Goal: Information Seeking & Learning: Learn about a topic

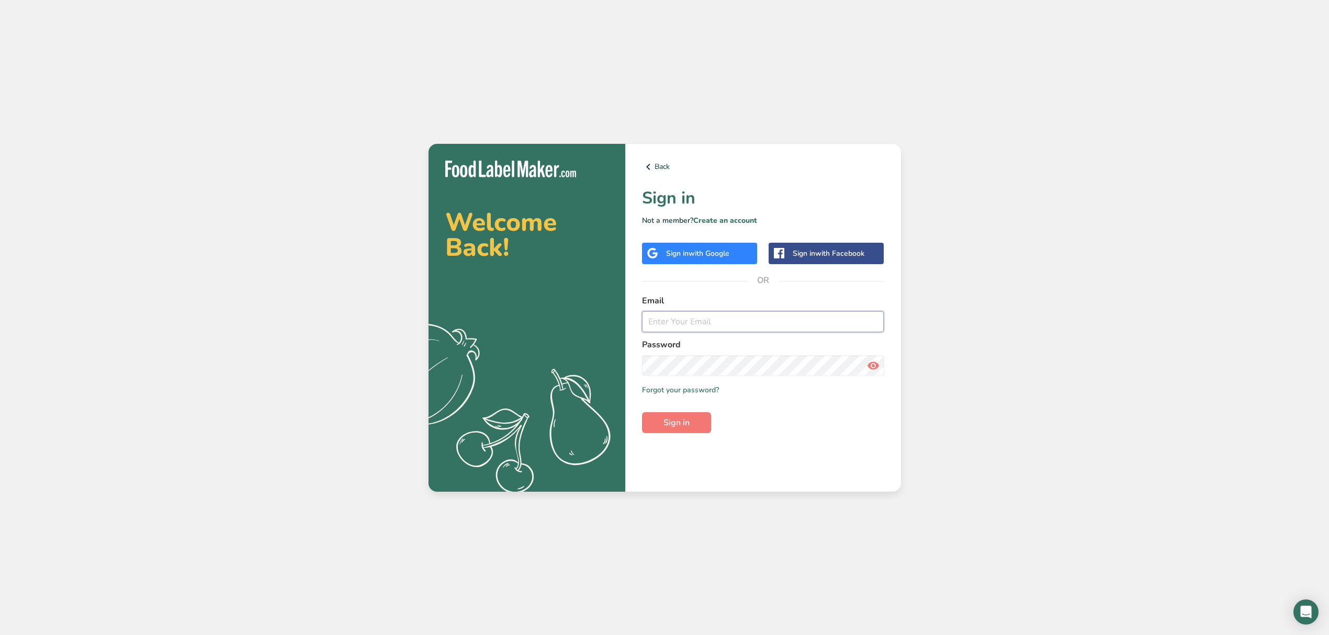
click at [653, 275] on input "email" at bounding box center [763, 321] width 242 height 21
type input "[EMAIL_ADDRESS][DOMAIN_NAME]"
click at [642, 275] on button "Sign in" at bounding box center [676, 422] width 69 height 21
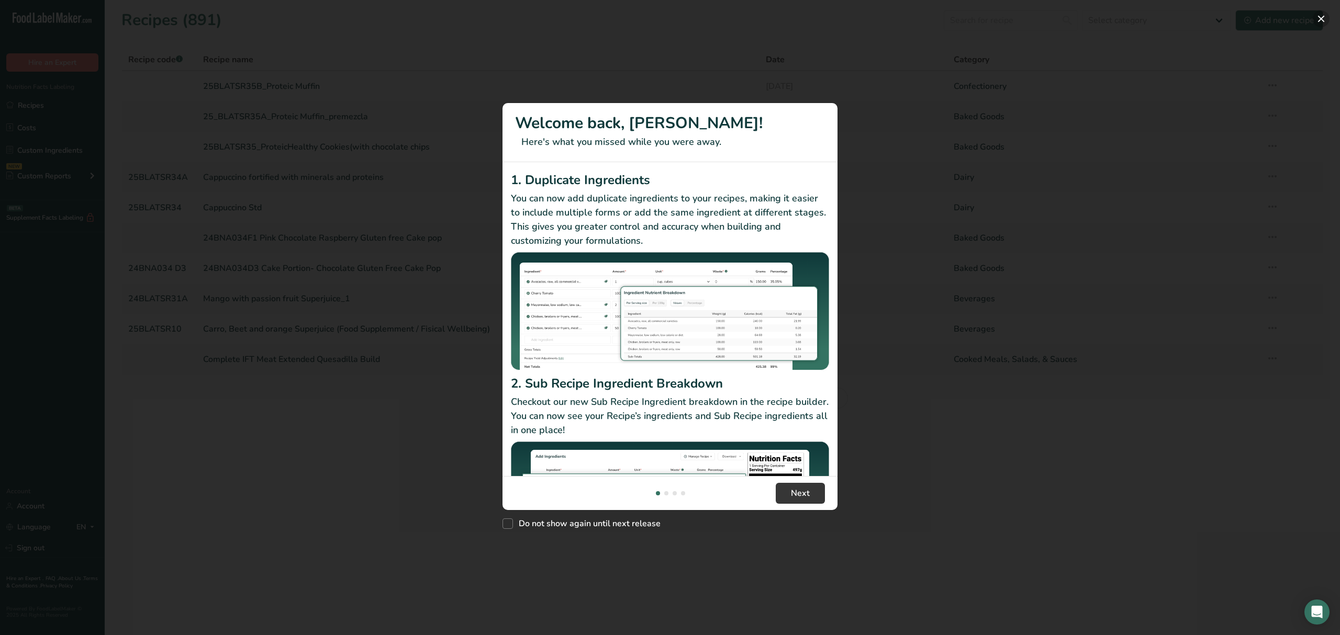
click at [653, 13] on button "New Features" at bounding box center [1321, 18] width 17 height 17
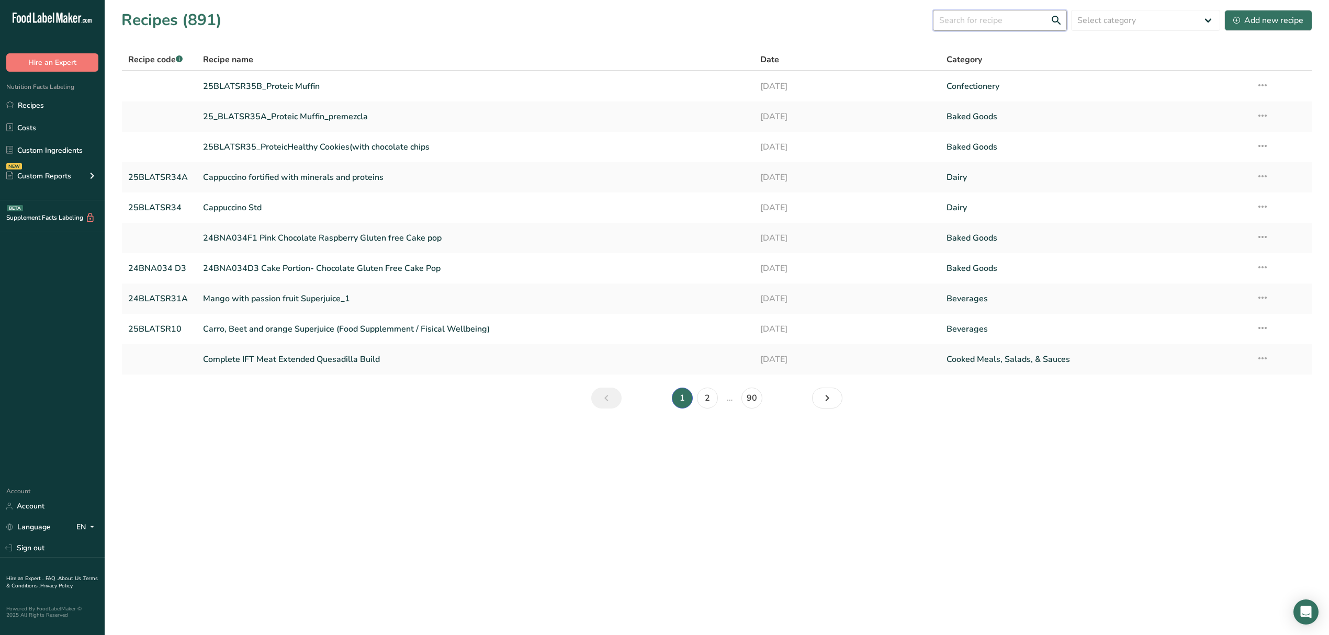
click at [653, 22] on input "text" at bounding box center [1000, 20] width 134 height 21
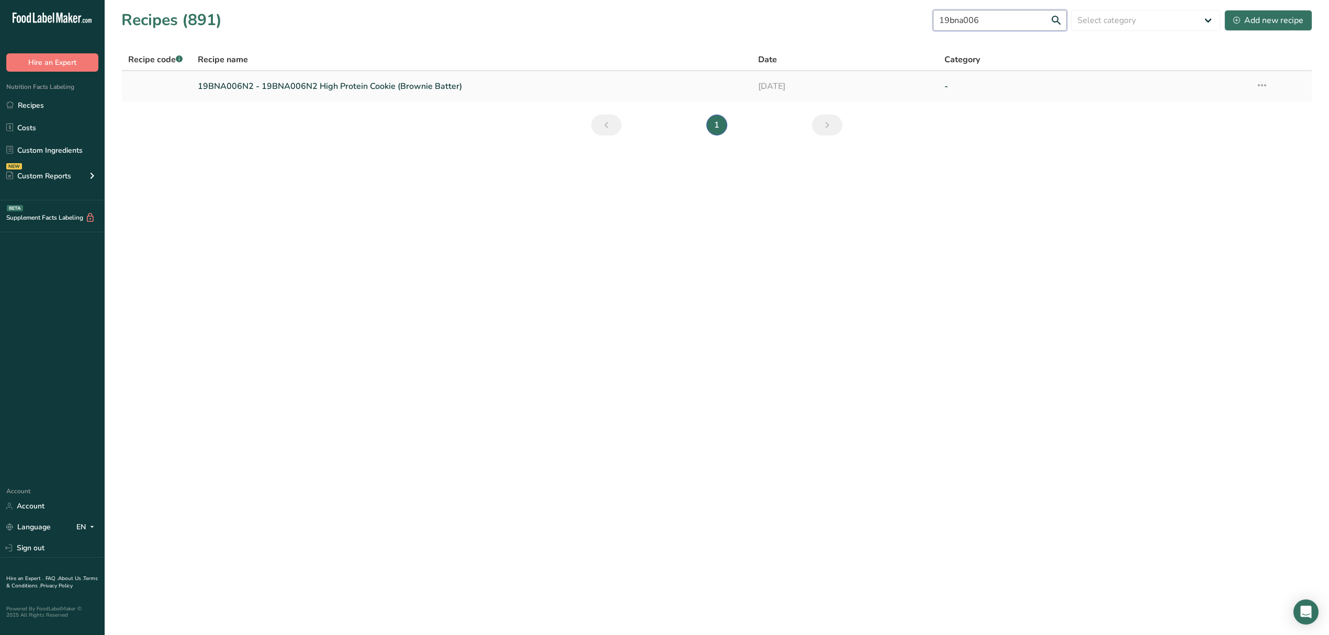
type input "19bna006"
click at [373, 84] on link "19BNA006N2 - 19BNA006N2 High Protein Cookie (Brownie Batter)" at bounding box center [471, 86] width 547 height 22
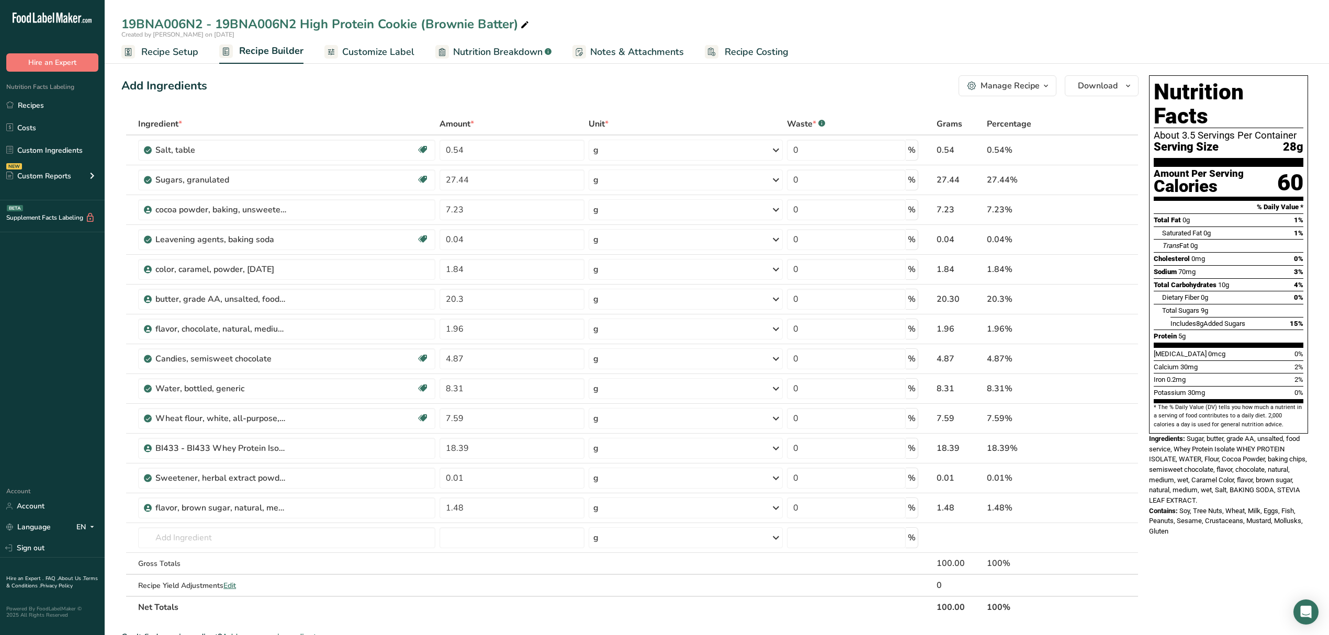
click at [503, 49] on span "Nutrition Breakdown" at bounding box center [497, 52] width 89 height 14
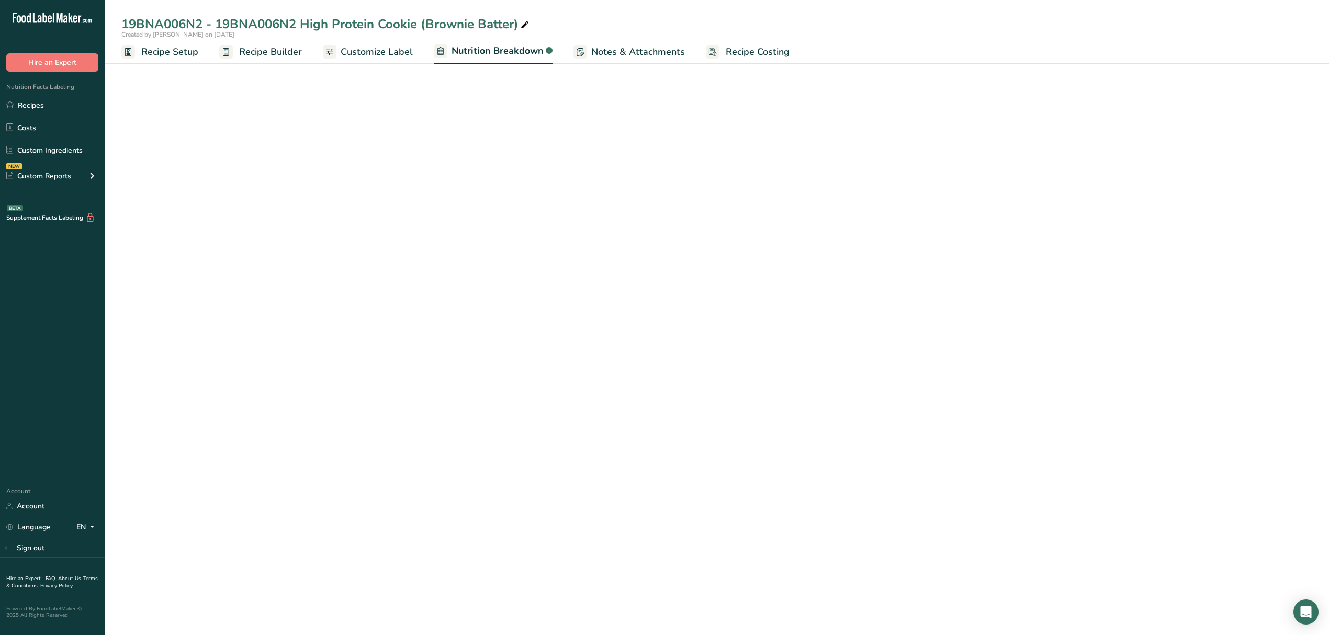
select select "Calories"
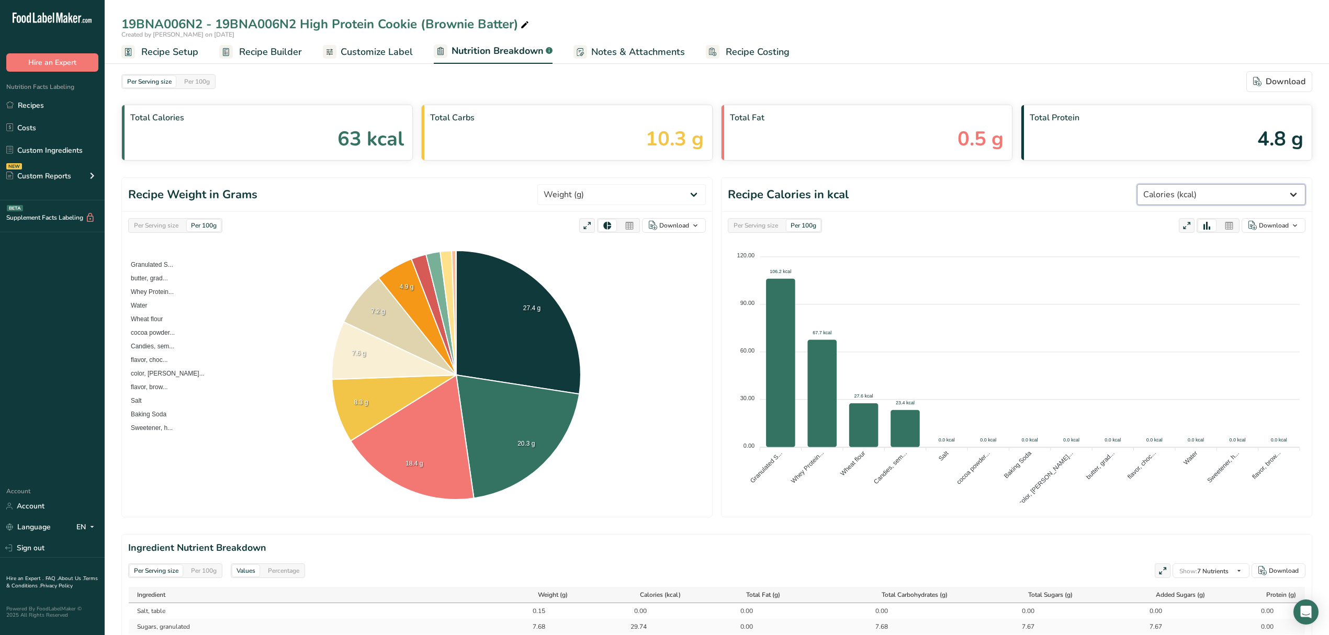
click at [653, 195] on select "Weight (g) Calories (kcal) Energy KJ (kj) Total Fat (g) Saturated Fat (g) Trans…" at bounding box center [1221, 194] width 169 height 21
